Goal: Find specific page/section: Find specific page/section

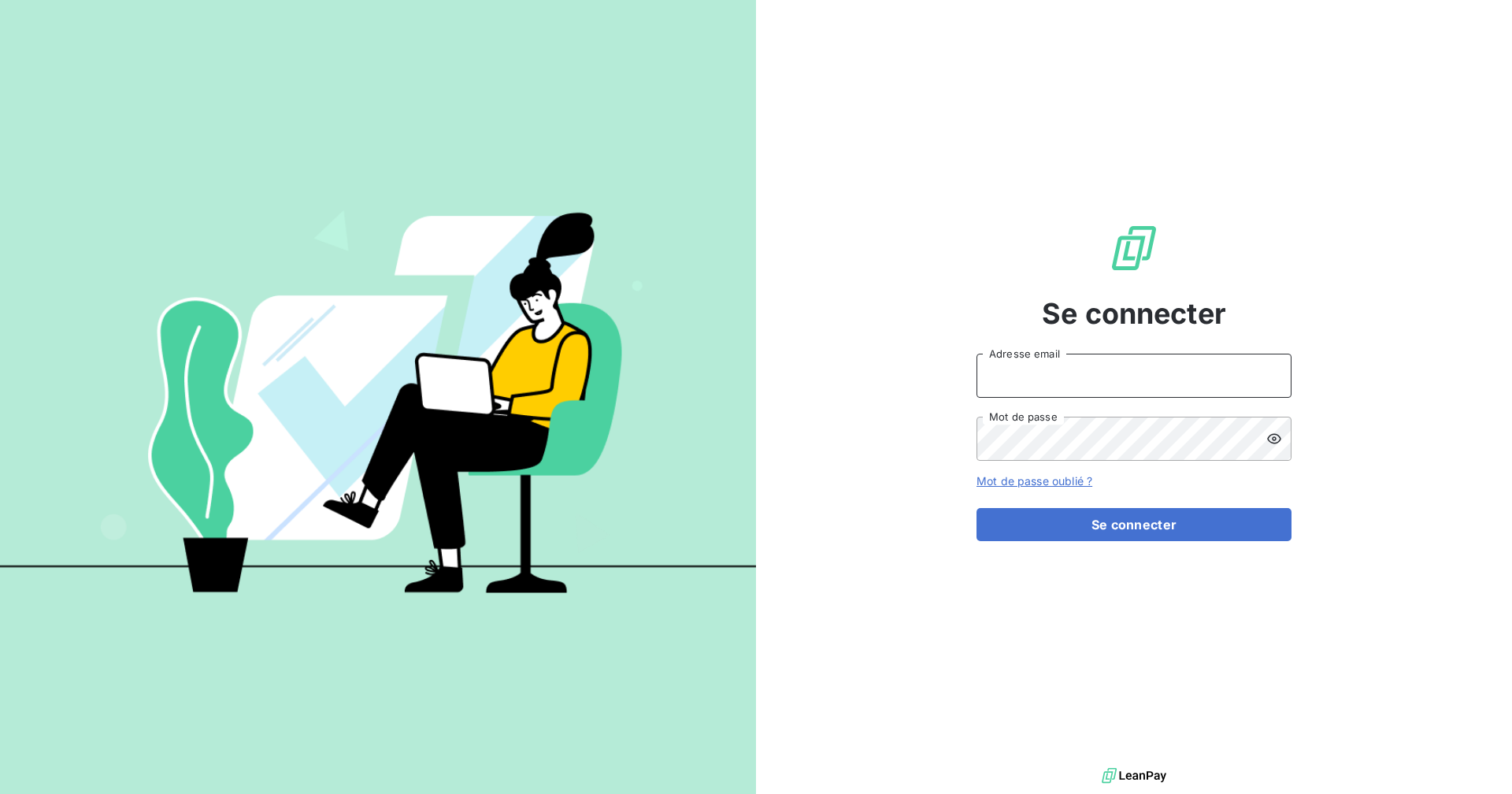
click at [918, 388] on input "Adresse email" at bounding box center [1134, 375] width 315 height 44
type input "[EMAIL_ADDRESS][DOMAIN_NAME]"
click at [918, 508] on button "Se connecter" at bounding box center [1134, 524] width 315 height 33
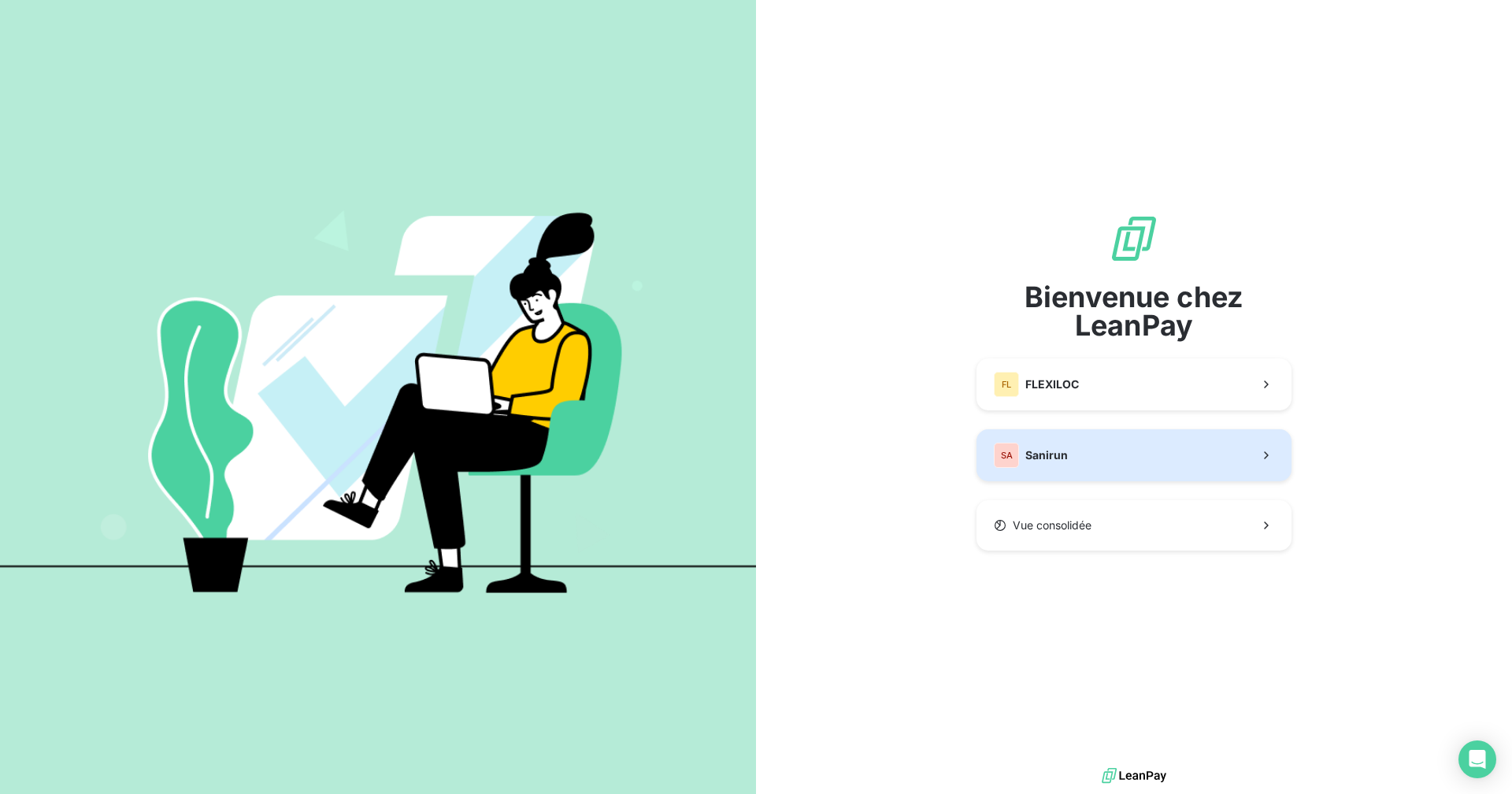
click at [918, 459] on span "Sanirun" at bounding box center [1047, 455] width 42 height 16
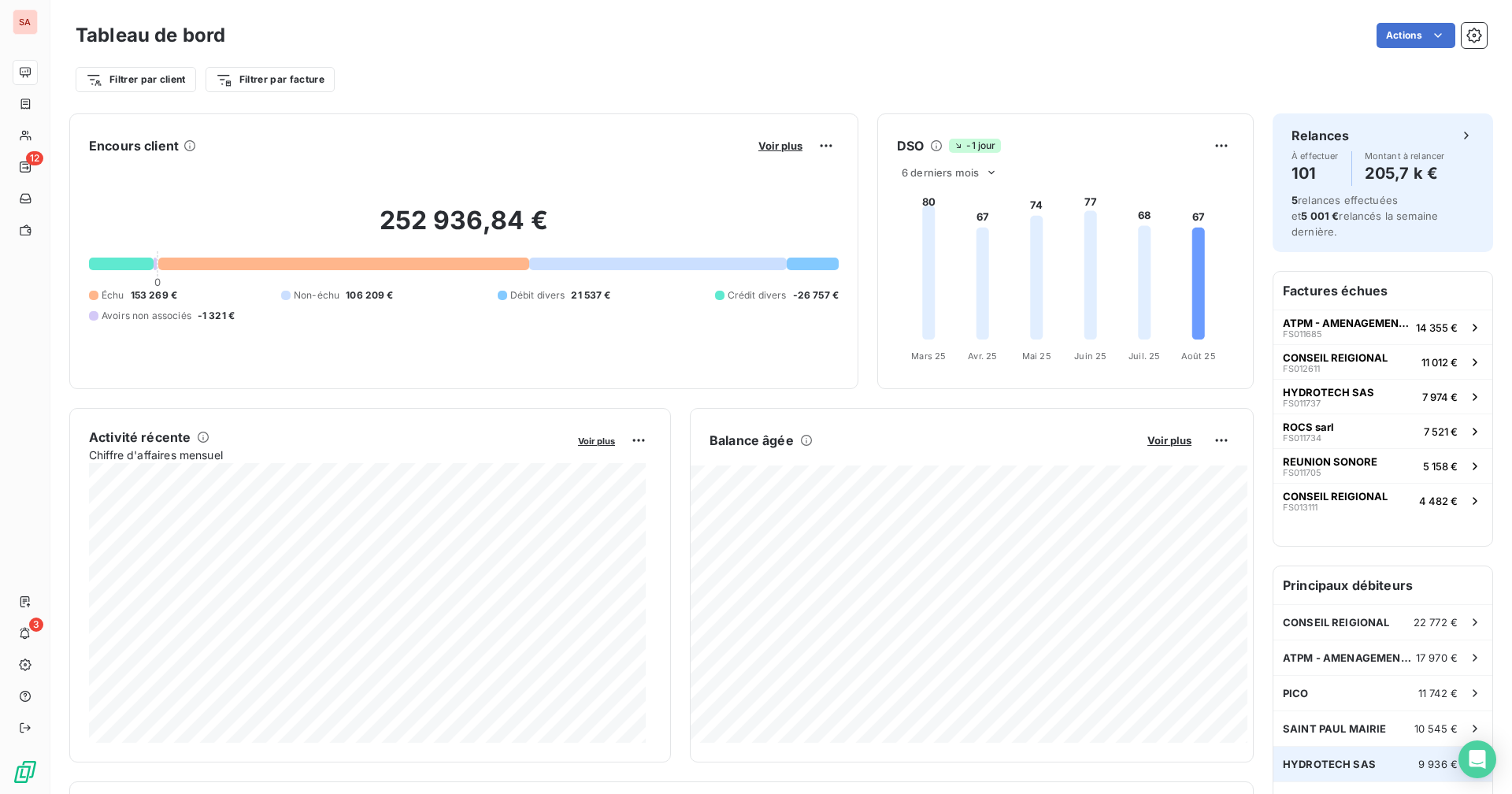
click at [1332, 746] on div "HYDROTECH SAS 9 936 €" at bounding box center [1383, 763] width 219 height 35
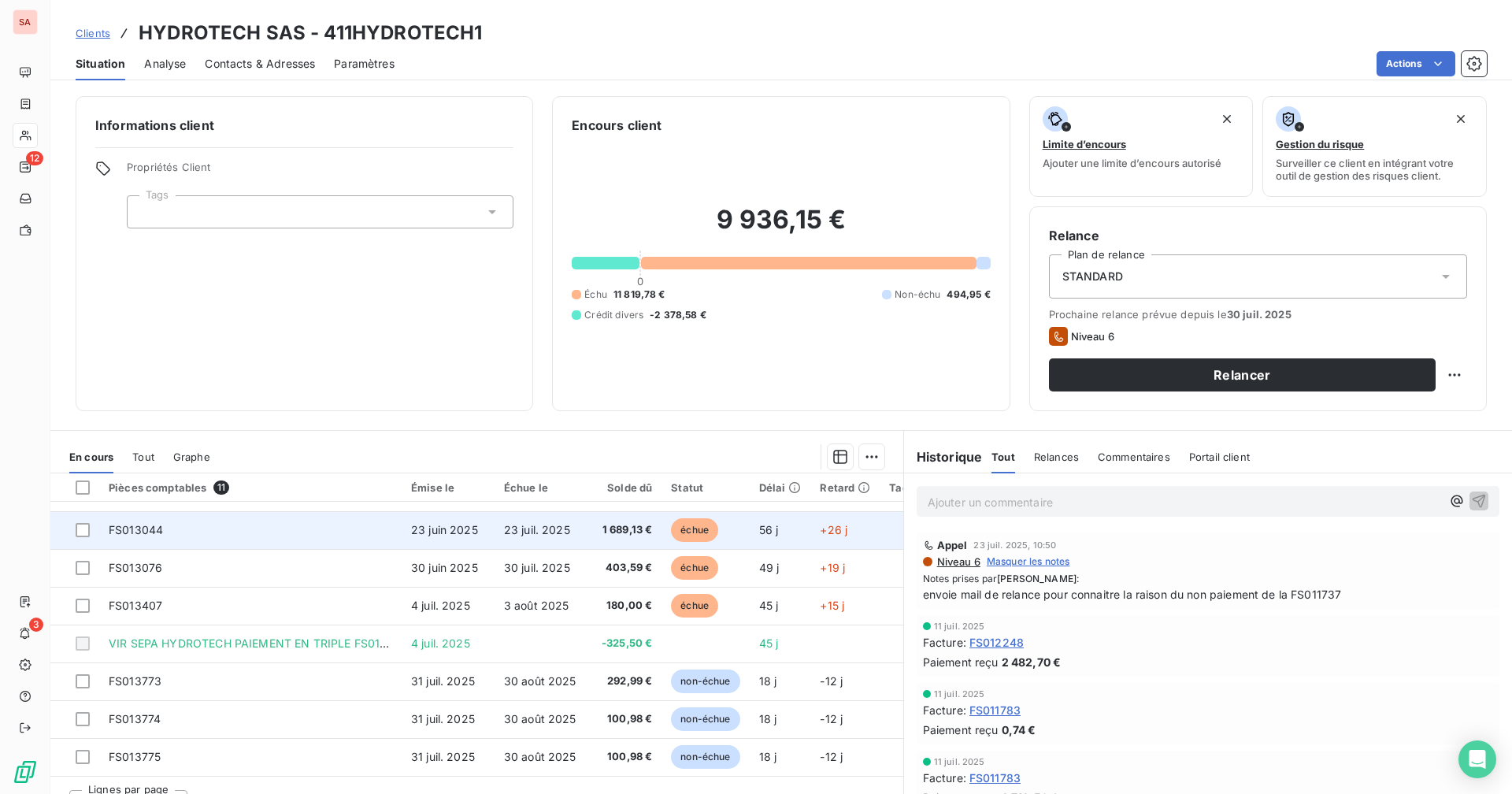
scroll to position [30, 0]
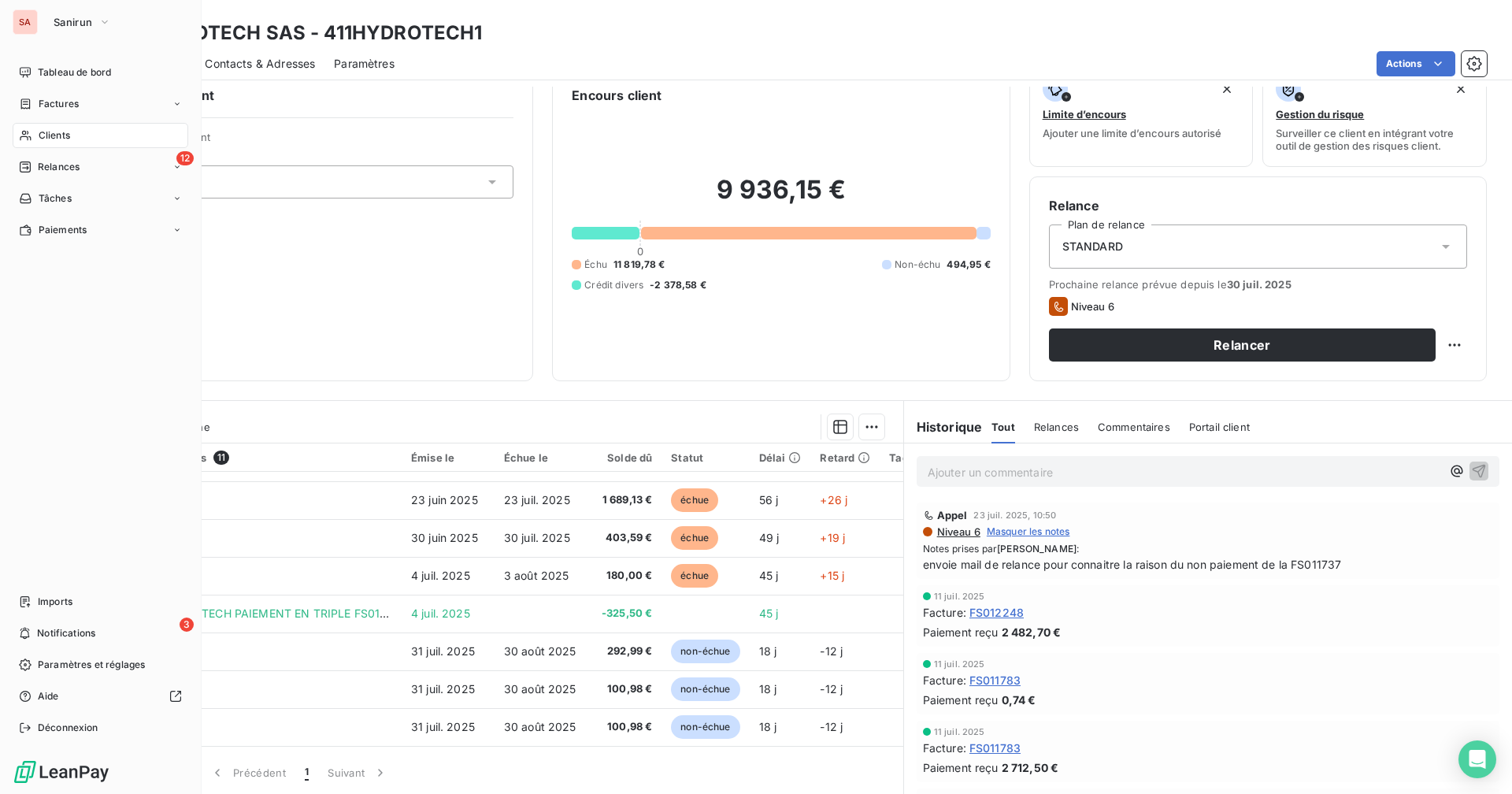
click at [42, 127] on div "Clients" at bounding box center [100, 136] width 176 height 25
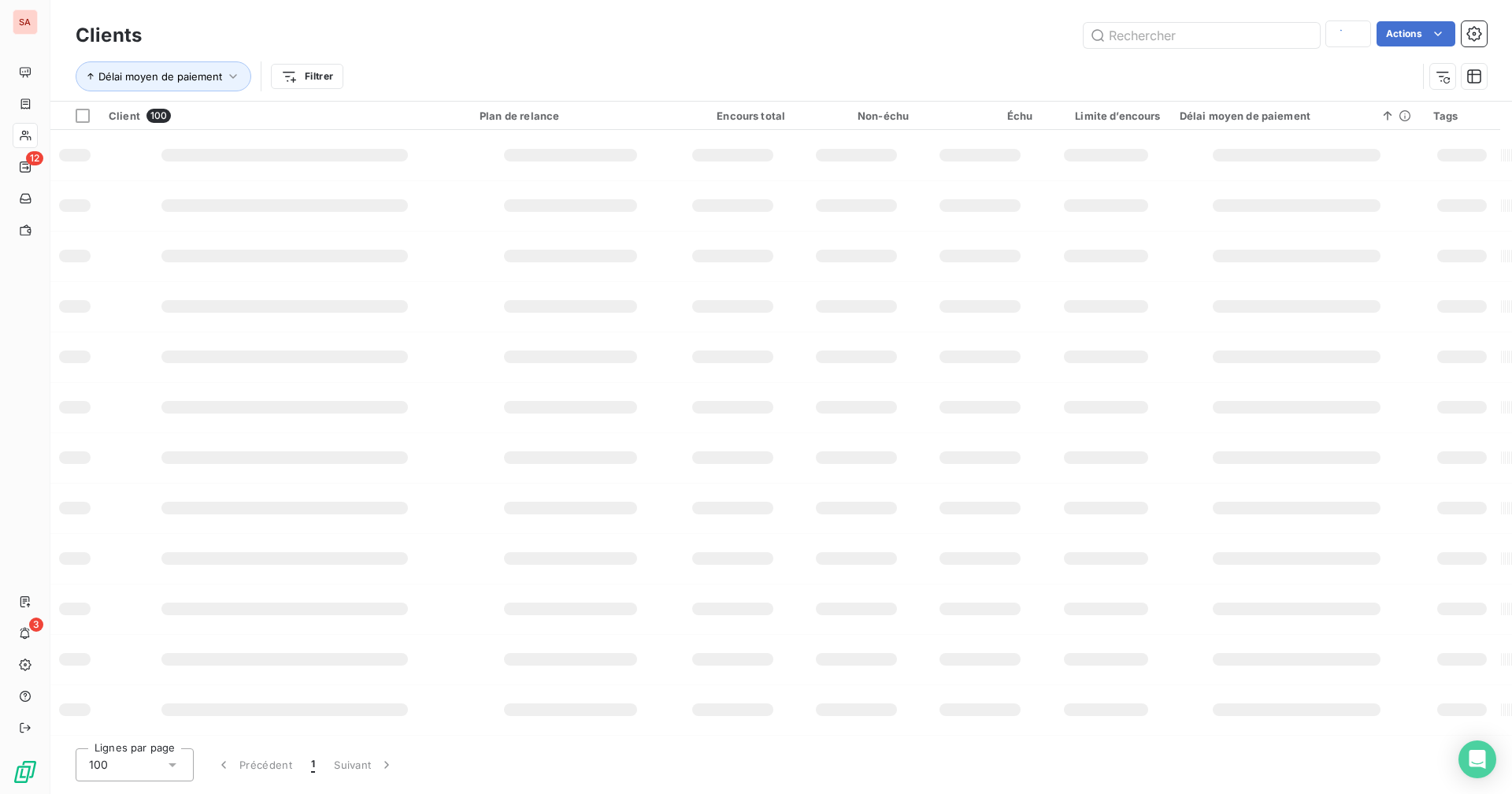
type input "chr"
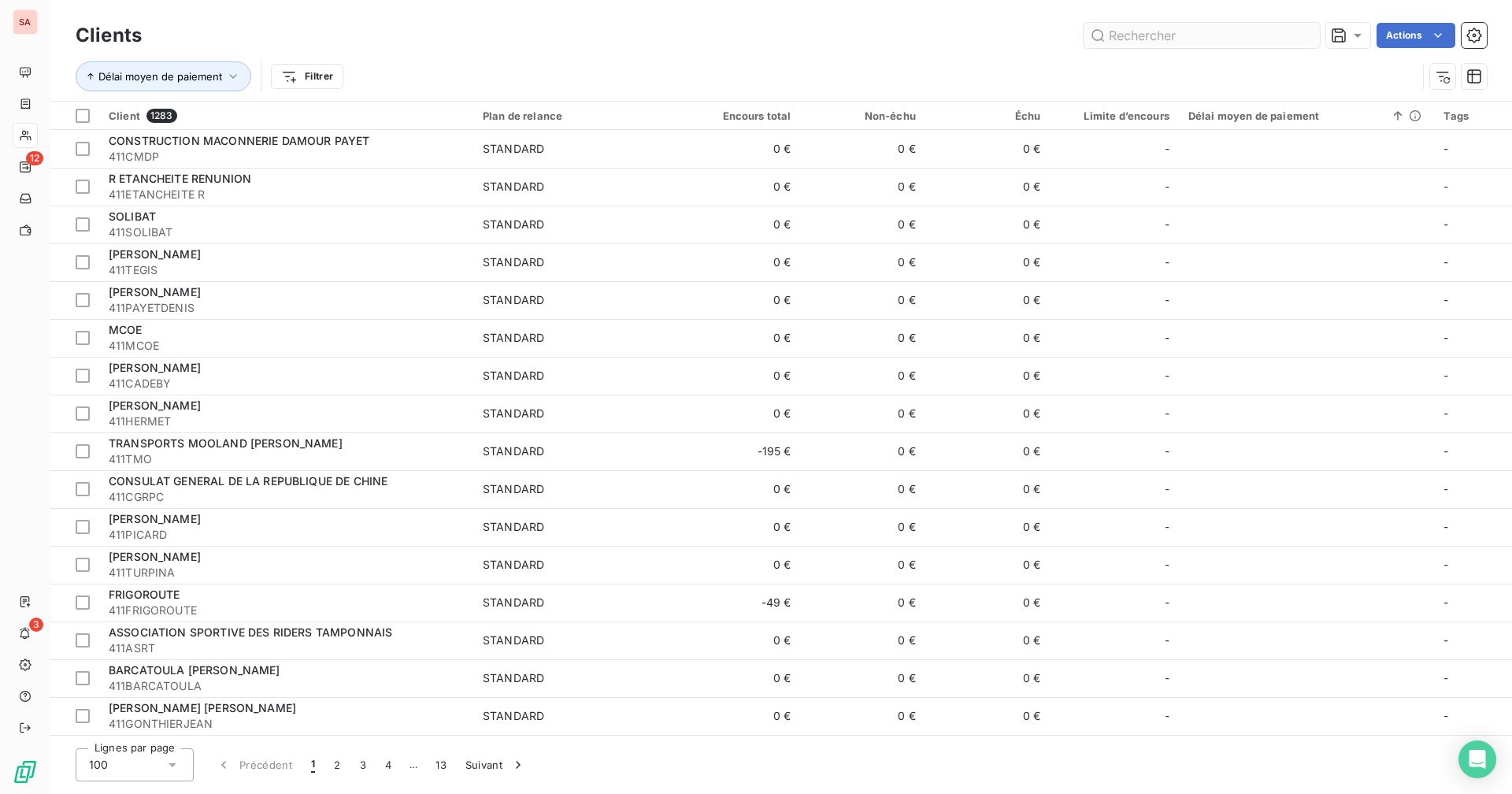
click at [1114, 27] on input "text" at bounding box center [1202, 36] width 236 height 25
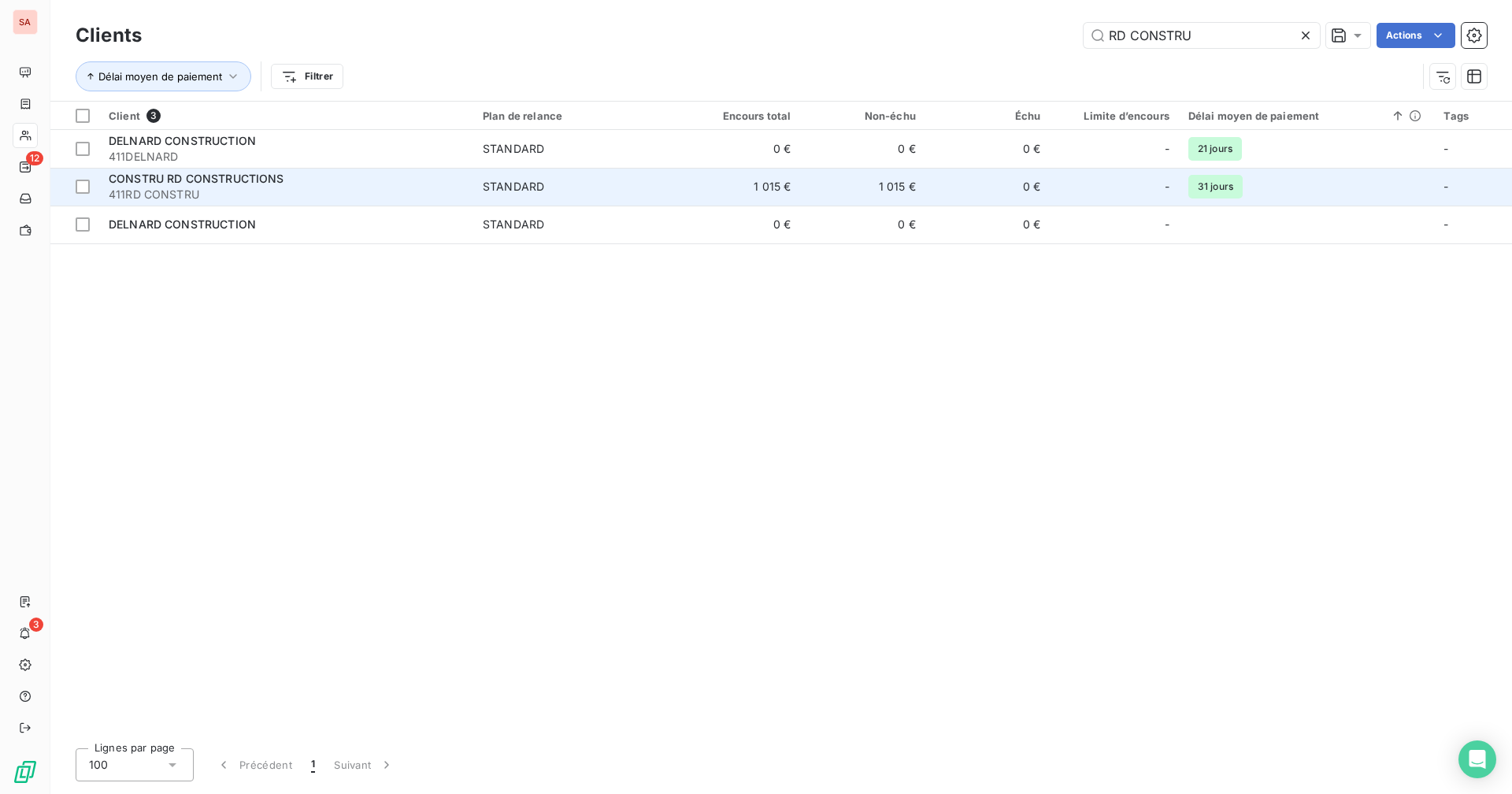
type input "RD CONSTRU"
click at [840, 194] on td "1 015 €" at bounding box center [863, 187] width 125 height 38
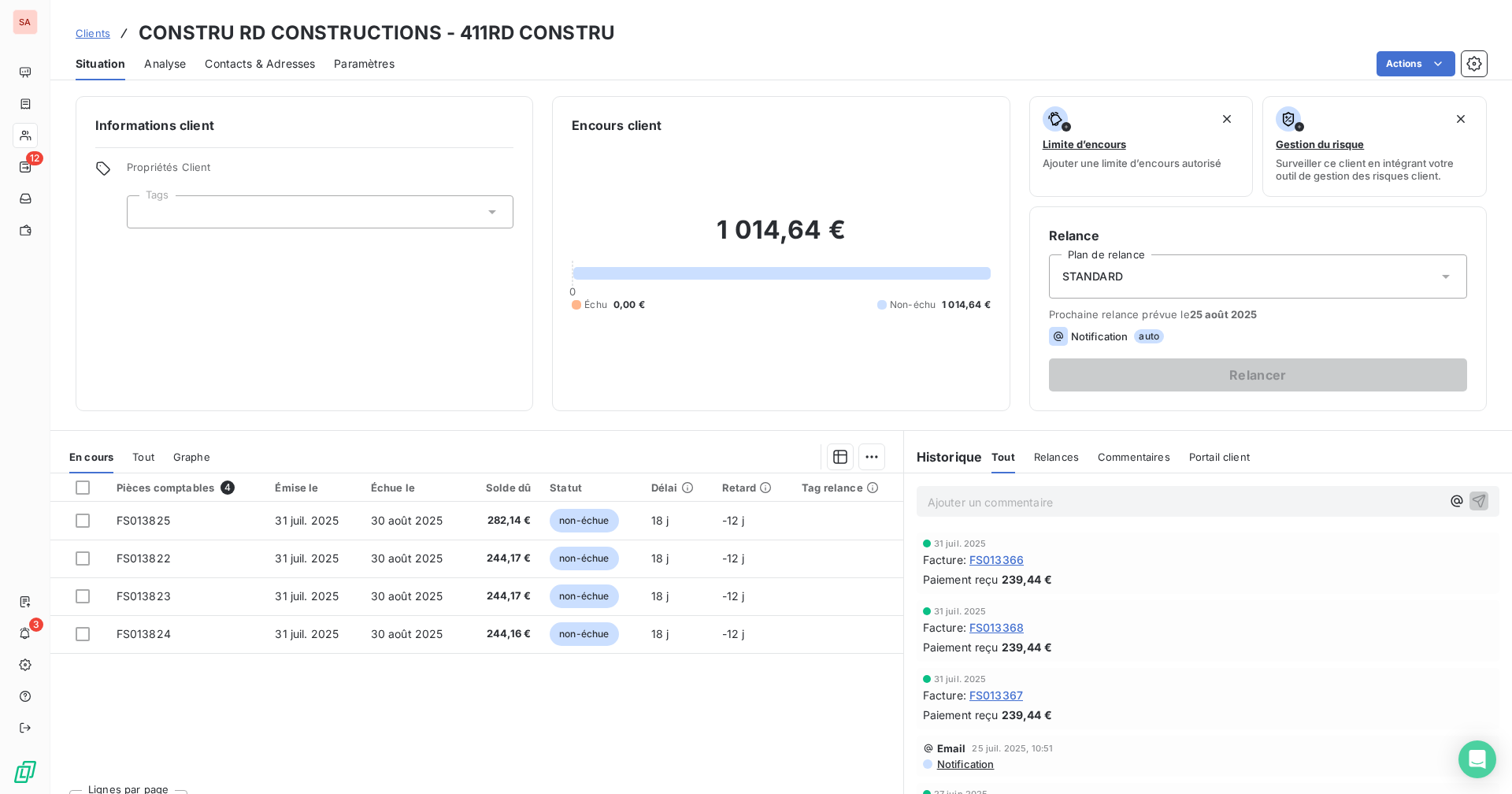
click at [32, 138] on div at bounding box center [25, 136] width 25 height 25
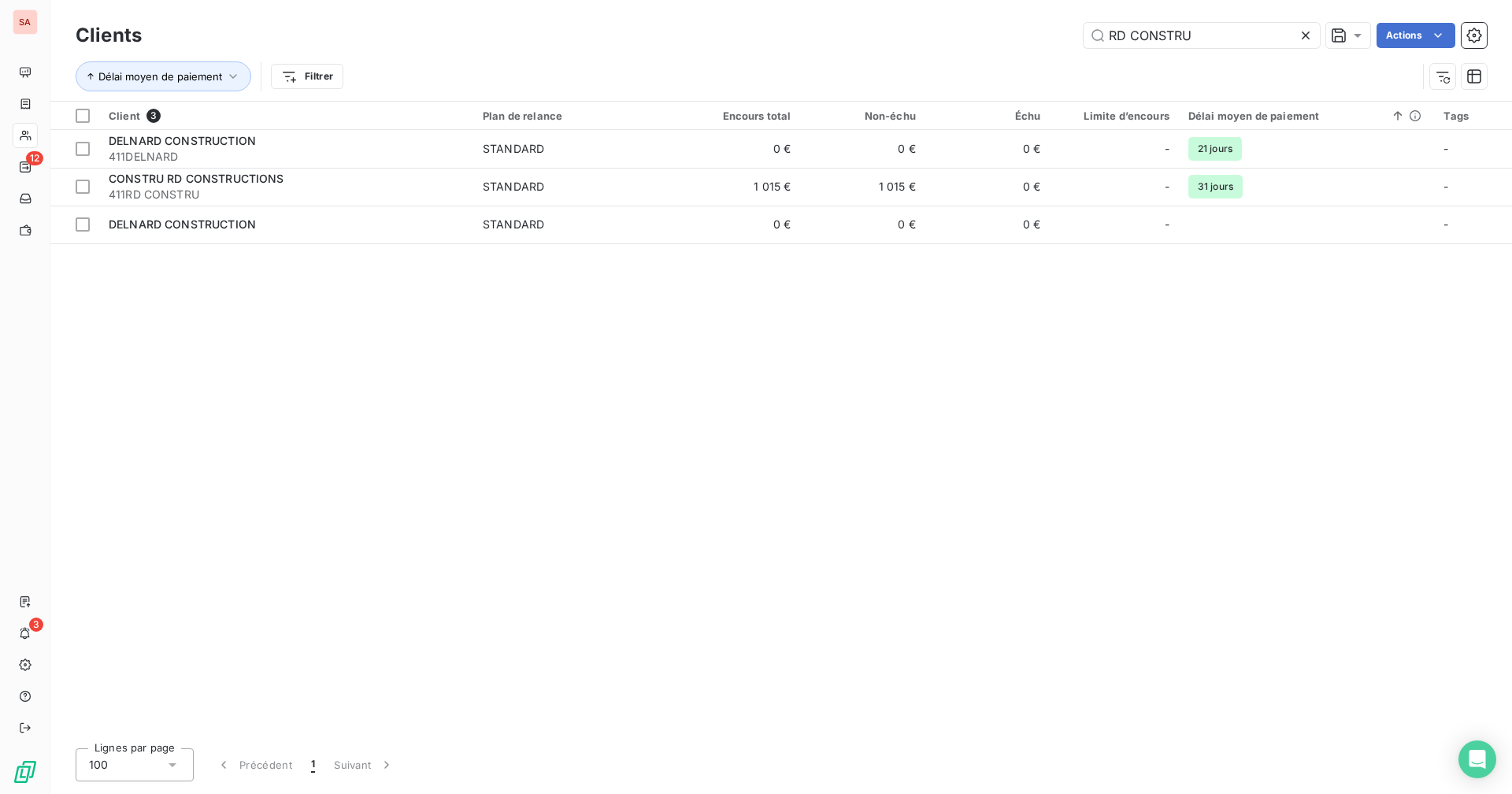
drag, startPoint x: 1212, startPoint y: 40, endPoint x: 1066, endPoint y: 31, distance: 146.3
click at [1066, 31] on div "RD CONSTRU Actions" at bounding box center [824, 36] width 1327 height 25
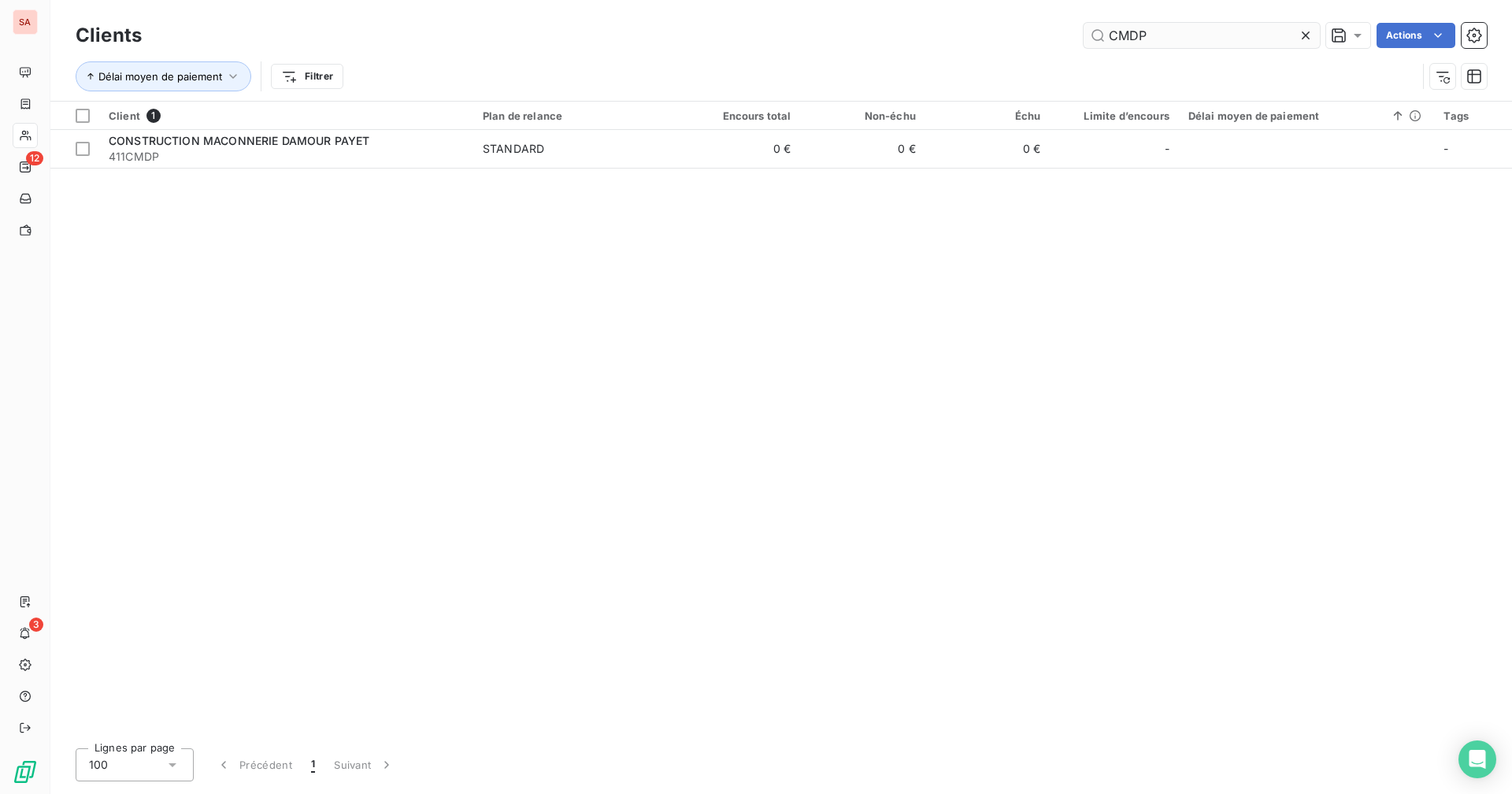
click at [1228, 28] on input "CMDP" at bounding box center [1202, 36] width 236 height 25
drag, startPoint x: 1207, startPoint y: 32, endPoint x: 1009, endPoint y: 33, distance: 198.0
click at [1009, 33] on div "CMDP Actions" at bounding box center [824, 36] width 1327 height 25
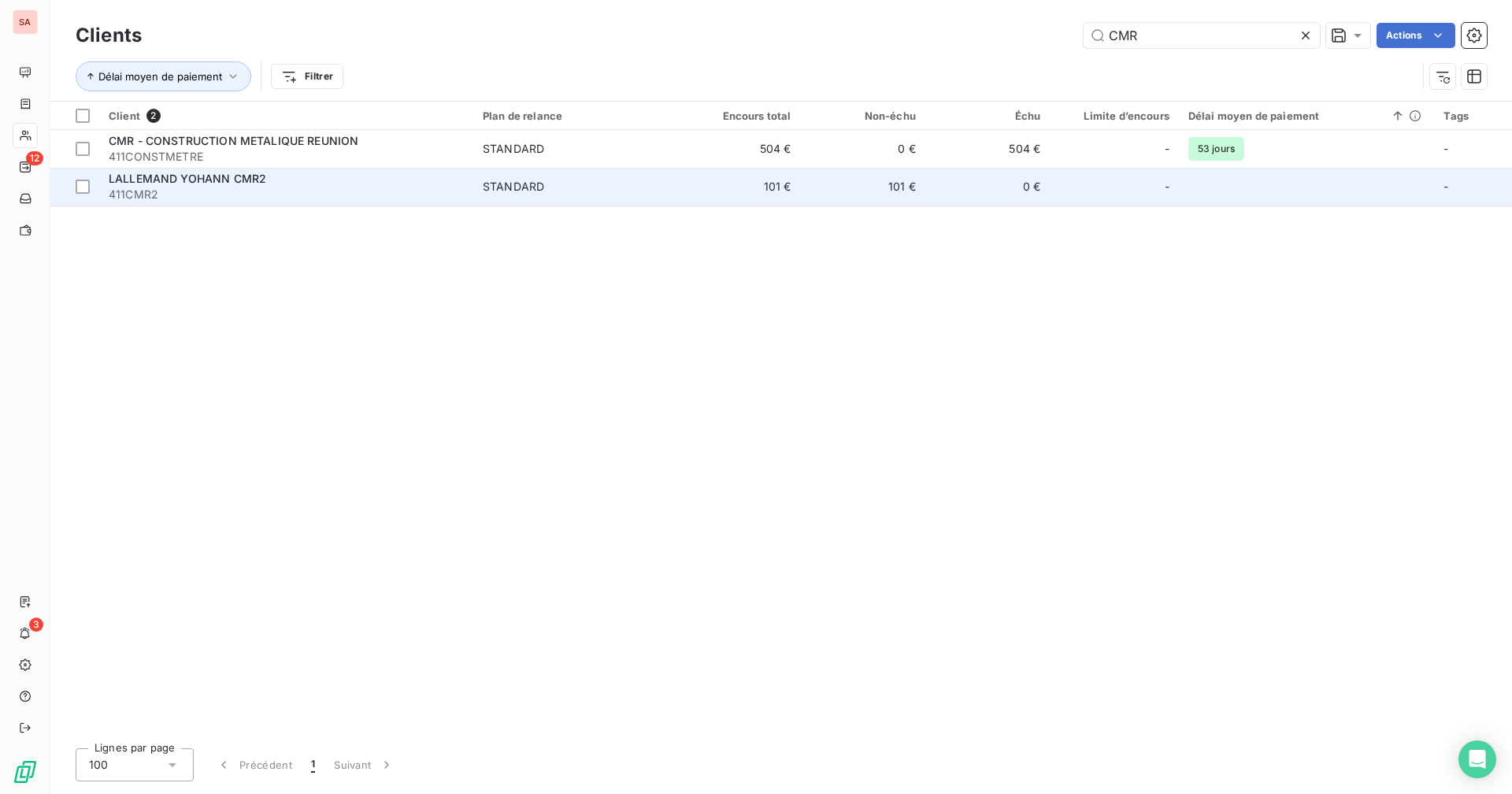
type input "CMR"
click at [365, 189] on span "411CMR2" at bounding box center [286, 194] width 355 height 16
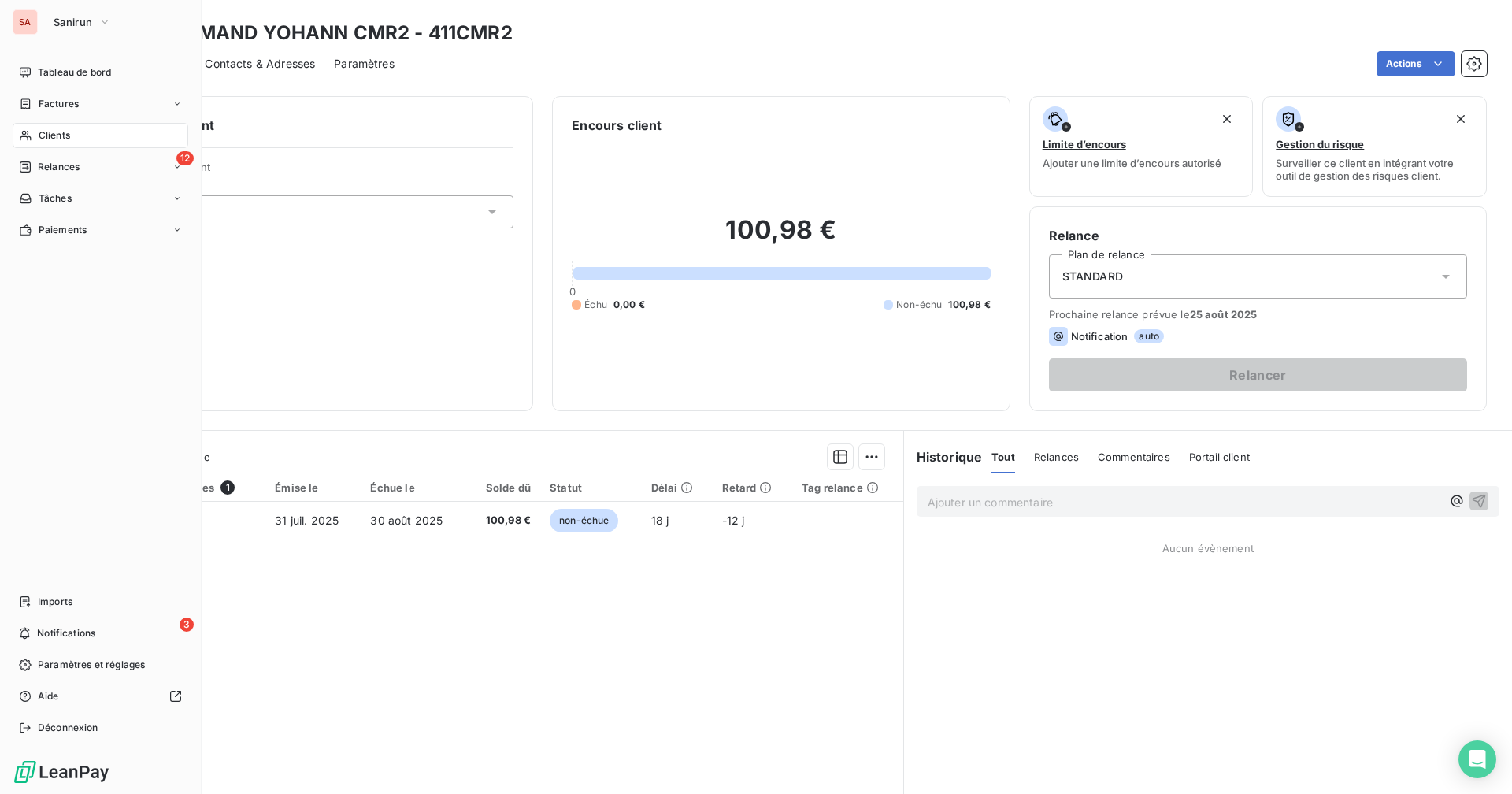
click at [52, 129] on span "Clients" at bounding box center [54, 135] width 31 height 14
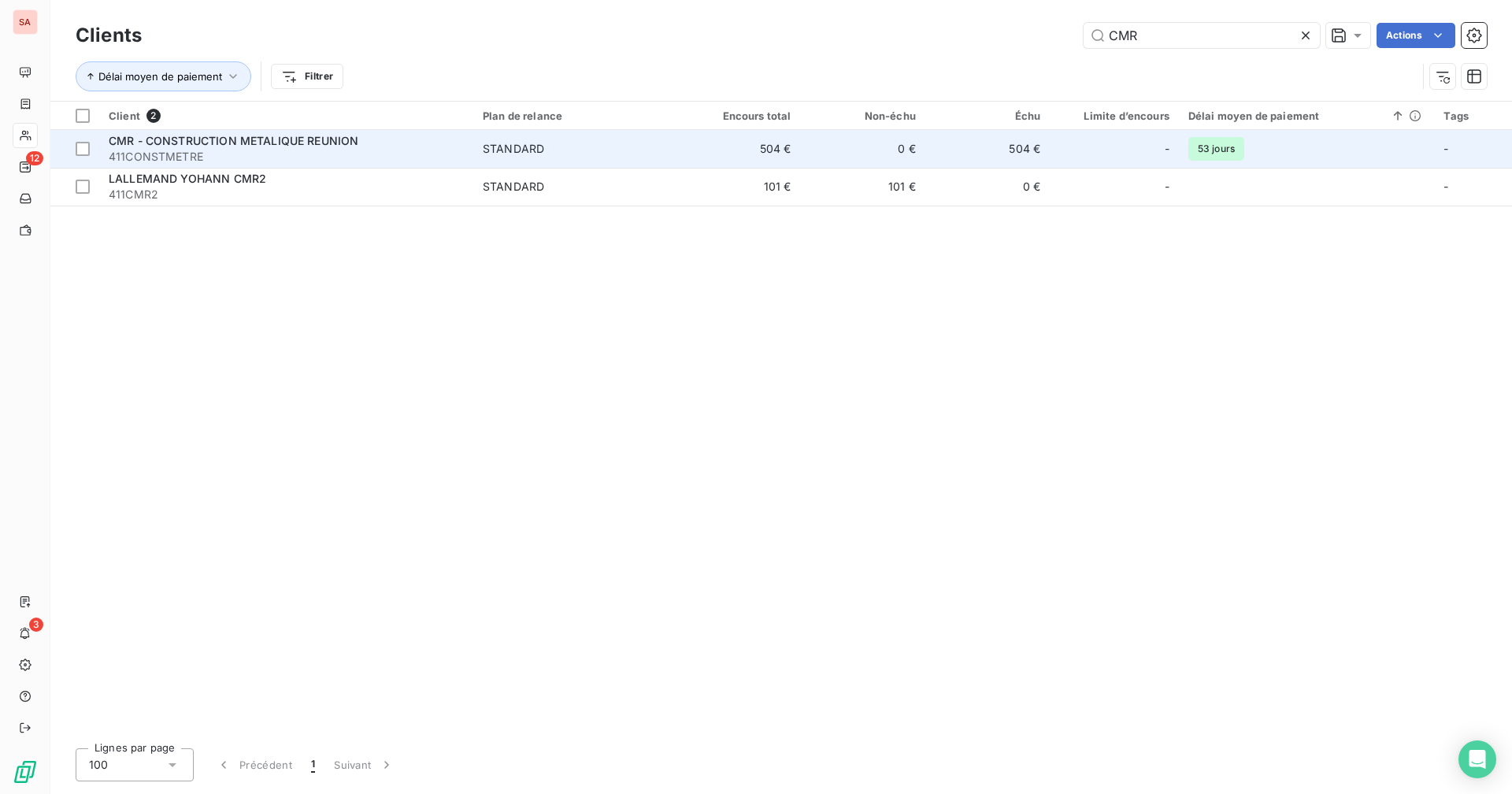
click at [985, 146] on td "504 €" at bounding box center [988, 149] width 125 height 38
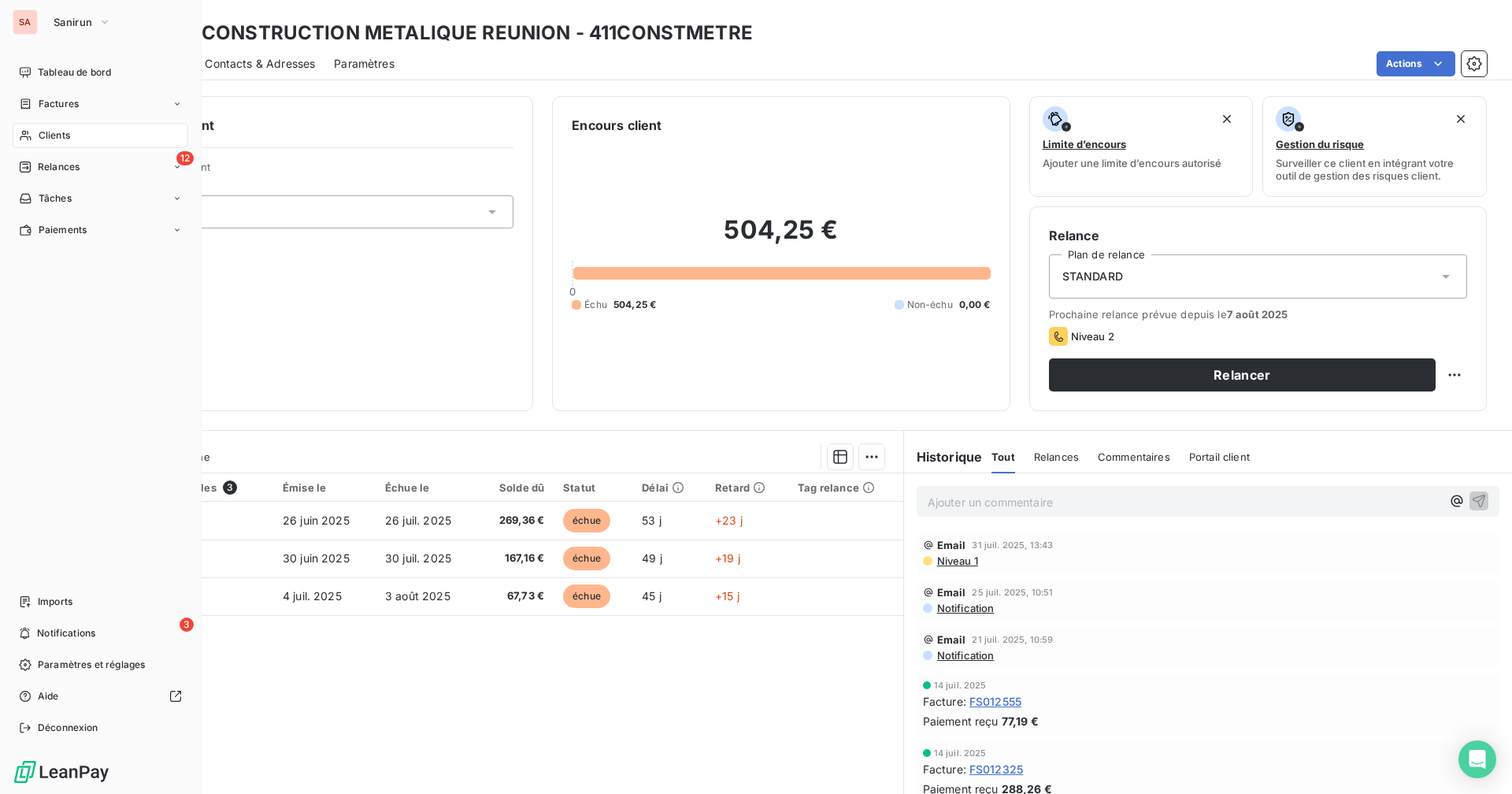
click at [77, 135] on div "Clients" at bounding box center [100, 136] width 176 height 25
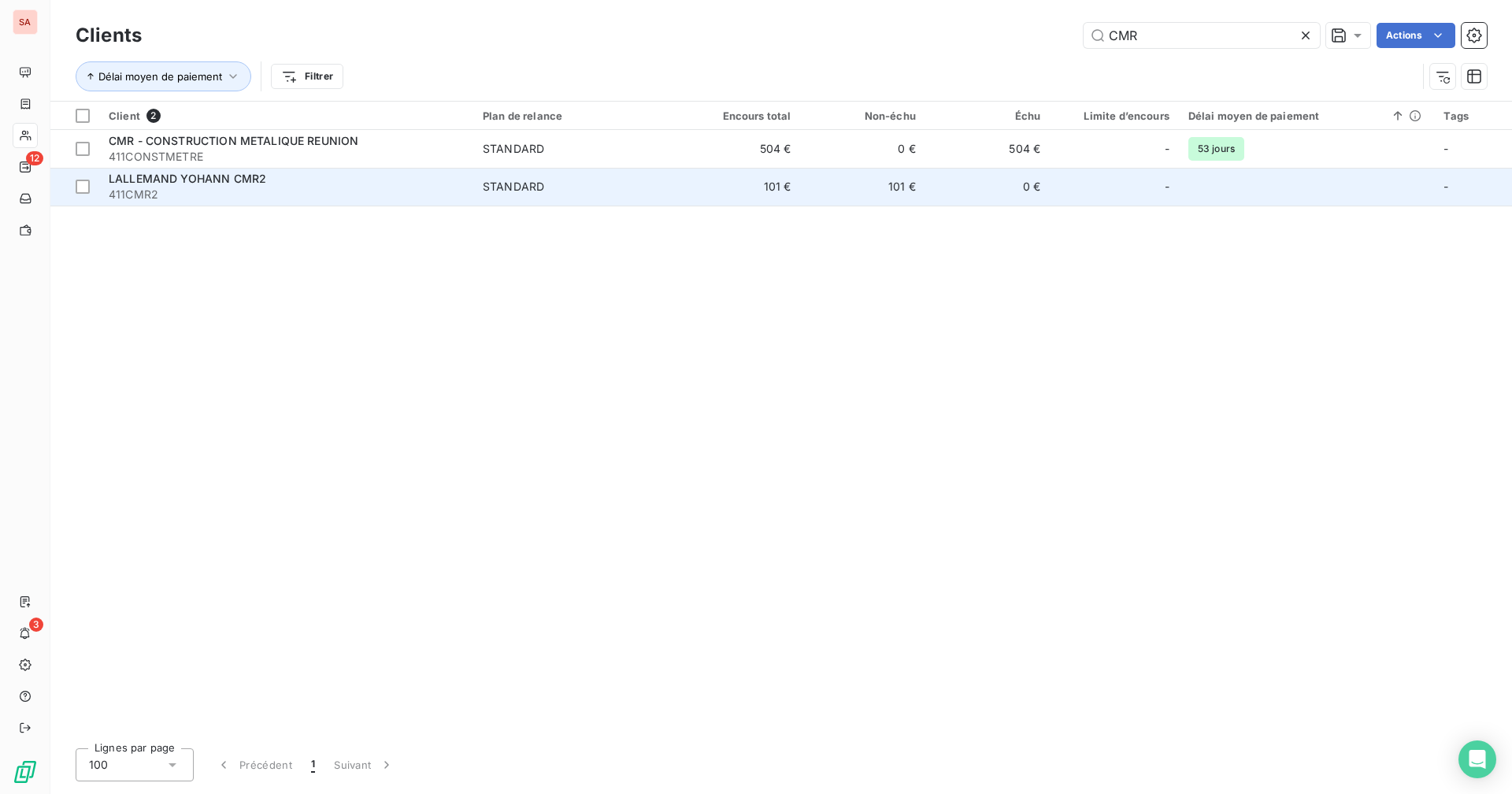
click at [786, 183] on td "101 €" at bounding box center [738, 187] width 125 height 38
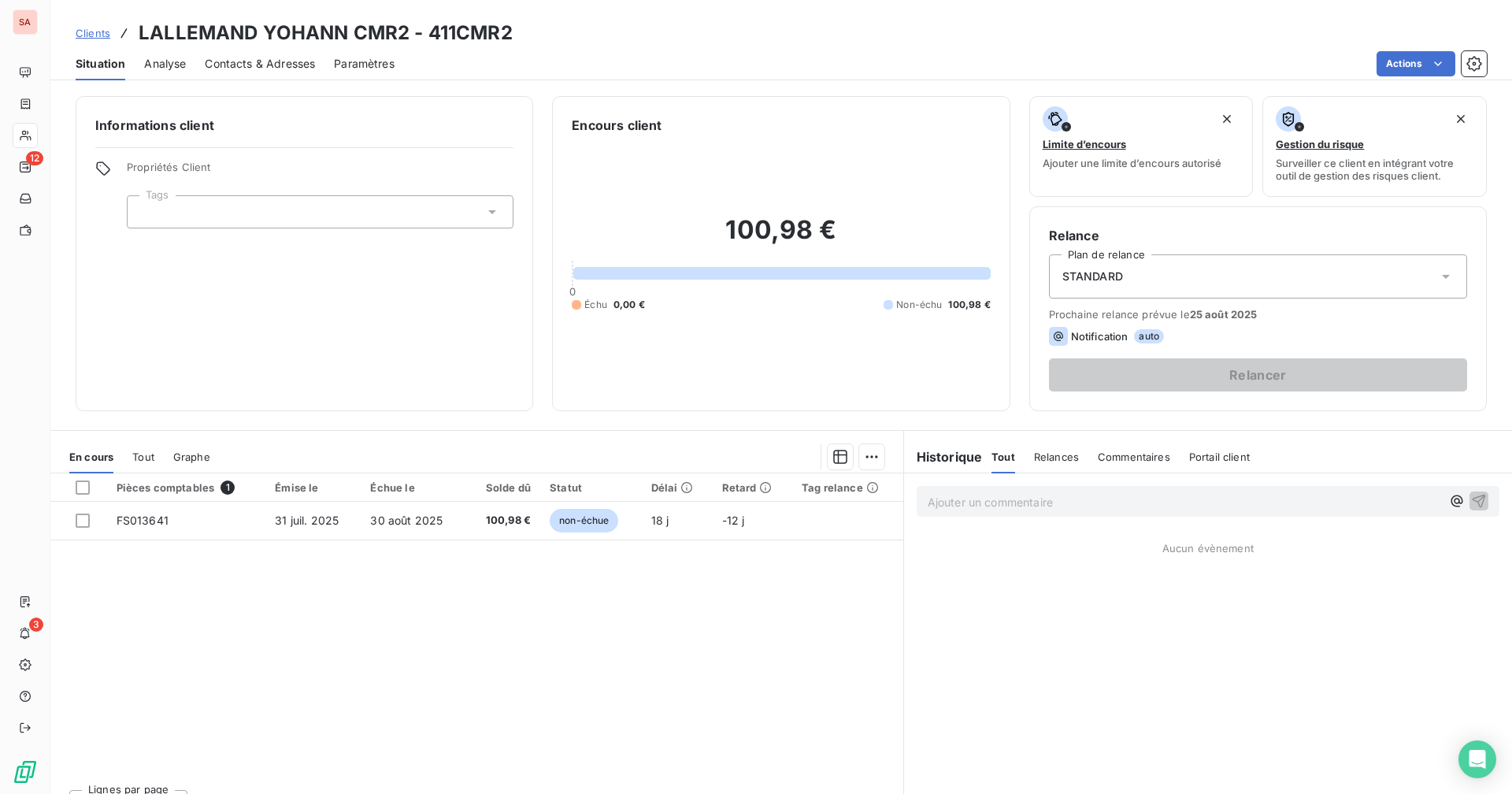
click at [770, 610] on div "Pièces comptables 1 Émise le Échue le Solde dû Statut Délai Retard Tag relance …" at bounding box center [477, 624] width 853 height 303
